Goal: Task Accomplishment & Management: Use online tool/utility

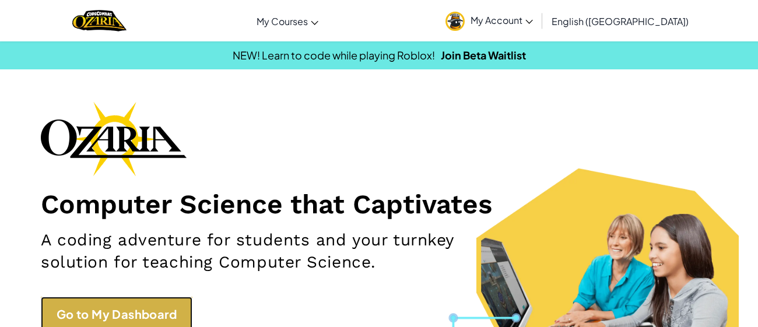
click at [154, 307] on link "Go to My Dashboard" at bounding box center [117, 314] width 152 height 35
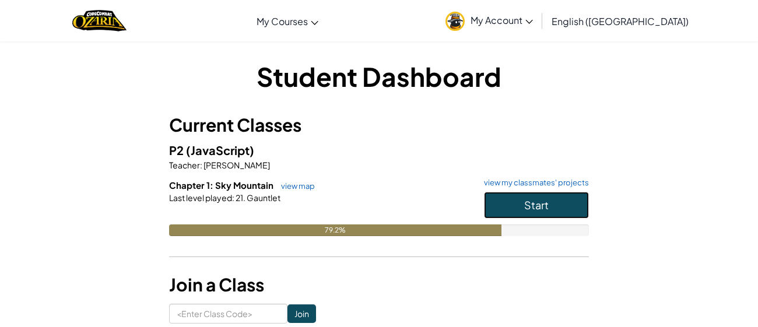
click at [537, 197] on button "Start" at bounding box center [536, 205] width 105 height 27
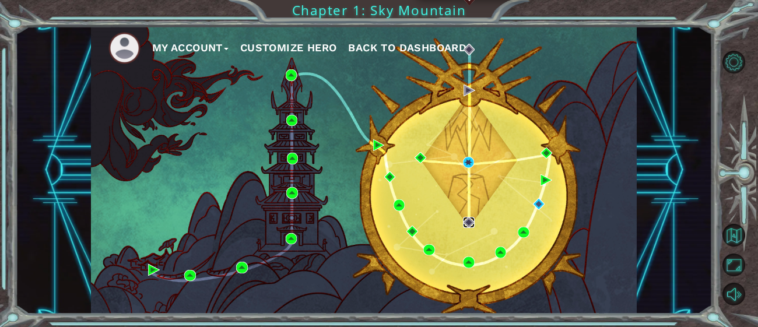
click at [470, 223] on img at bounding box center [469, 223] width 12 height 12
click at [468, 93] on img at bounding box center [470, 91] width 12 height 12
click at [470, 161] on img at bounding box center [469, 163] width 12 height 12
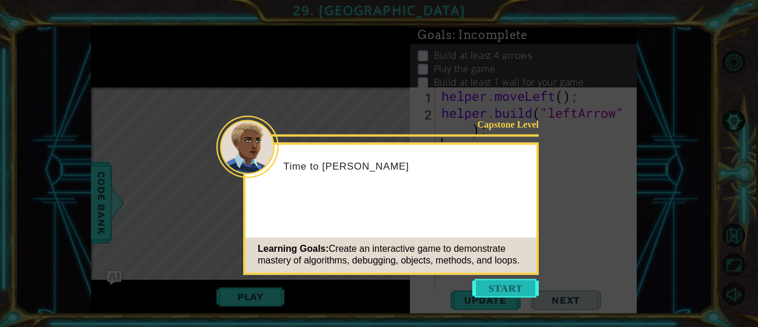
click at [516, 293] on button "Start" at bounding box center [505, 288] width 66 height 19
click at [516, 293] on icon at bounding box center [379, 163] width 758 height 327
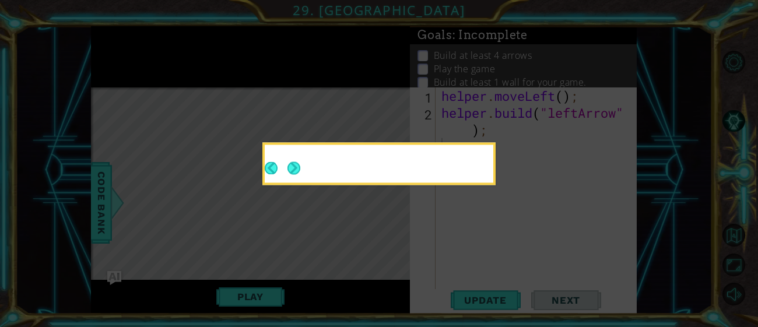
click at [516, 293] on icon at bounding box center [379, 163] width 758 height 327
click at [288, 165] on button "Next" at bounding box center [294, 168] width 13 height 13
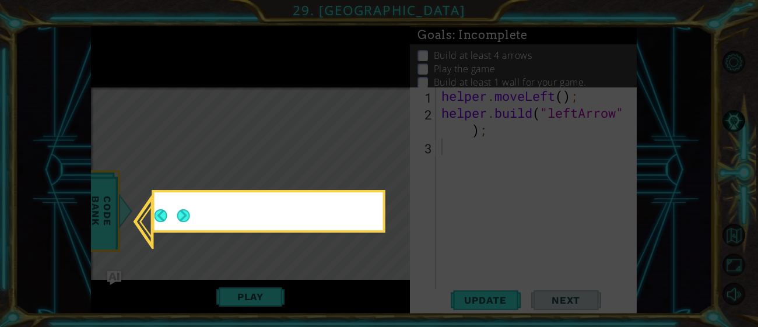
click at [287, 165] on icon at bounding box center [379, 163] width 758 height 327
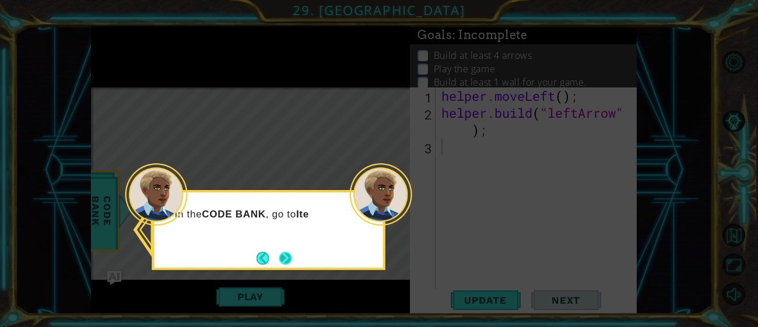
click at [284, 252] on button "Next" at bounding box center [285, 258] width 13 height 13
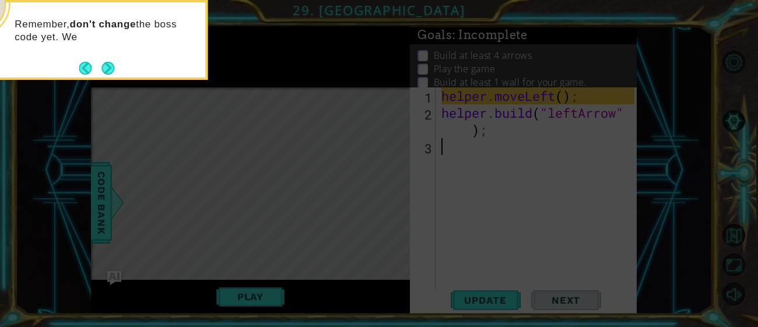
click at [118, 52] on div "Remember, don't change the boss code yet. We" at bounding box center [91, 36] width 229 height 59
click at [115, 59] on div "Remember, don't change the boss code yet. We'll get to that next" at bounding box center [91, 36] width 229 height 59
click at [115, 62] on div "Remember, don't change the boss code yet. We'll get to that next." at bounding box center [91, 36] width 229 height 59
click at [111, 65] on button "Next" at bounding box center [107, 68] width 13 height 13
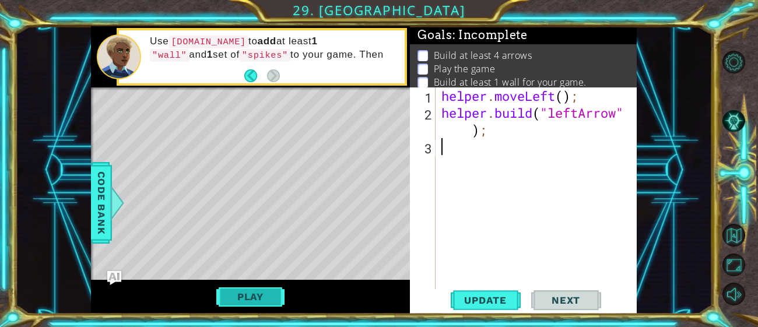
click at [243, 301] on button "Play" at bounding box center [250, 297] width 68 height 22
